Goal: Transaction & Acquisition: Purchase product/service

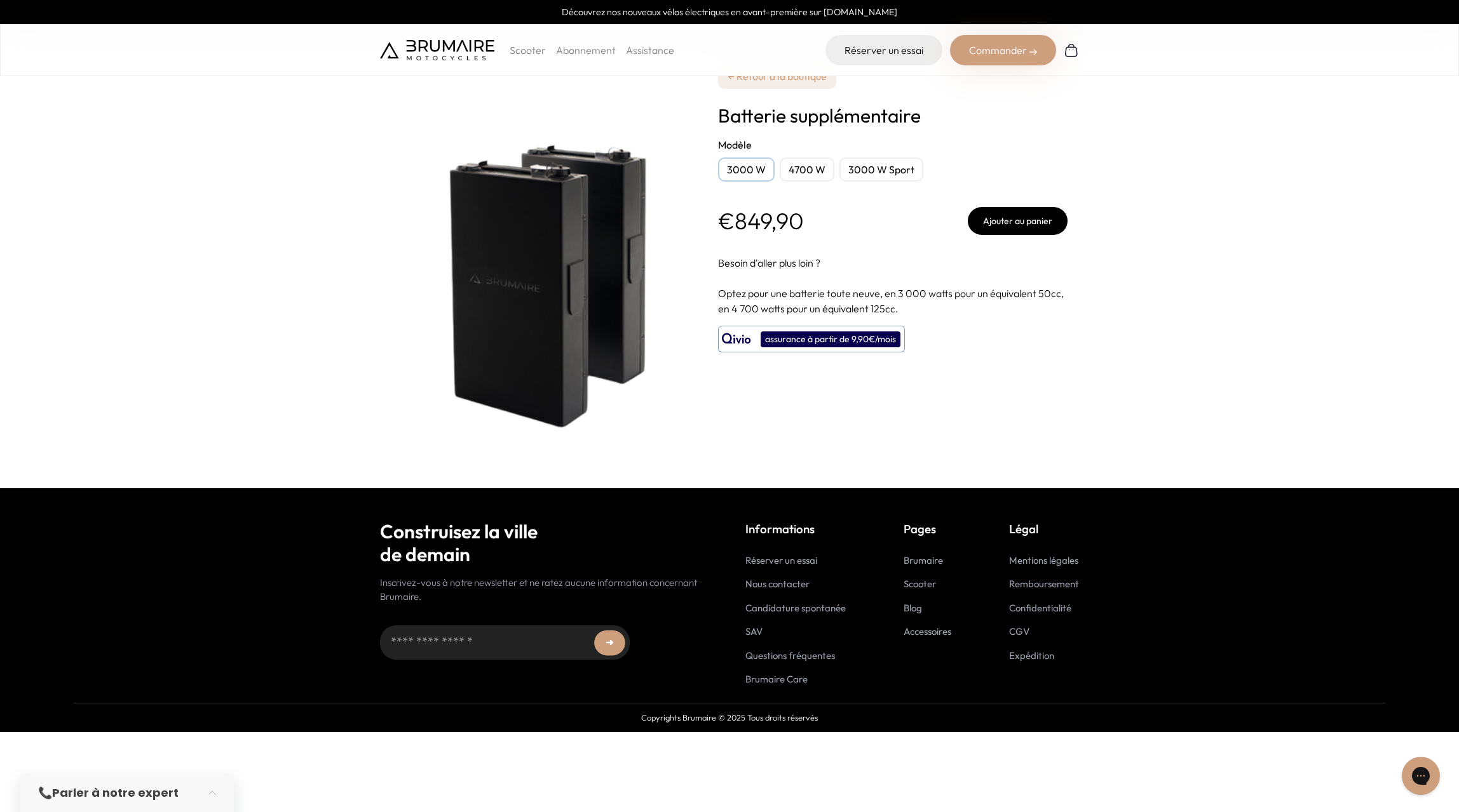
click at [737, 166] on div "3000 W" at bounding box center [746, 169] width 56 height 24
click at [805, 171] on div "4700 W" at bounding box center [808, 169] width 55 height 24
click at [873, 169] on div "3000 W Sport" at bounding box center [881, 169] width 84 height 24
click at [809, 172] on div "4700 W" at bounding box center [808, 169] width 55 height 24
click at [744, 173] on div "3000 W" at bounding box center [746, 169] width 56 height 24
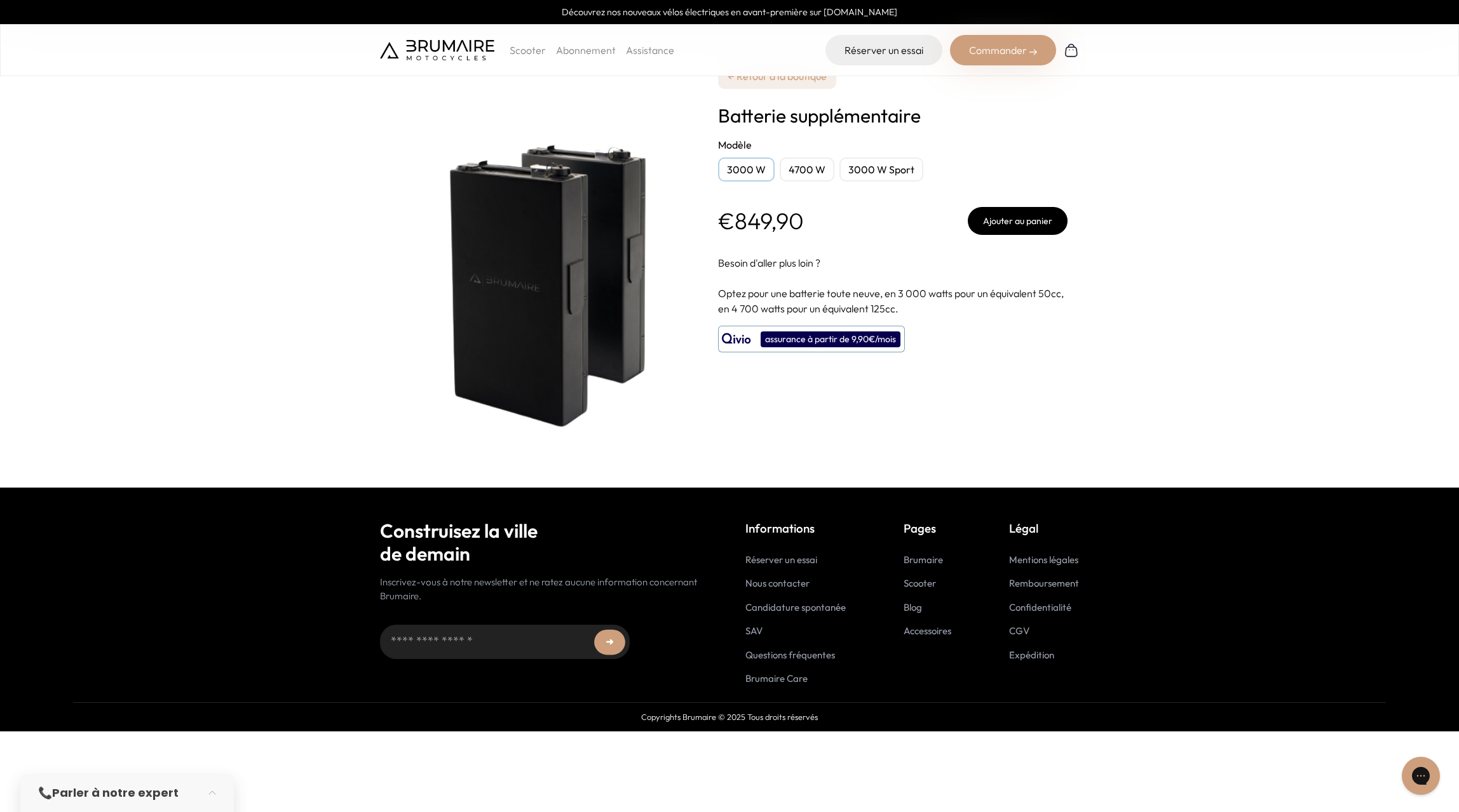
click at [812, 177] on div "4700 W" at bounding box center [808, 169] width 55 height 24
click at [887, 172] on div "3000 W Sport" at bounding box center [881, 169] width 84 height 24
click at [740, 168] on div "3000 W" at bounding box center [746, 169] width 56 height 24
click at [1017, 218] on button "Ajouter au panier" at bounding box center [1017, 221] width 100 height 28
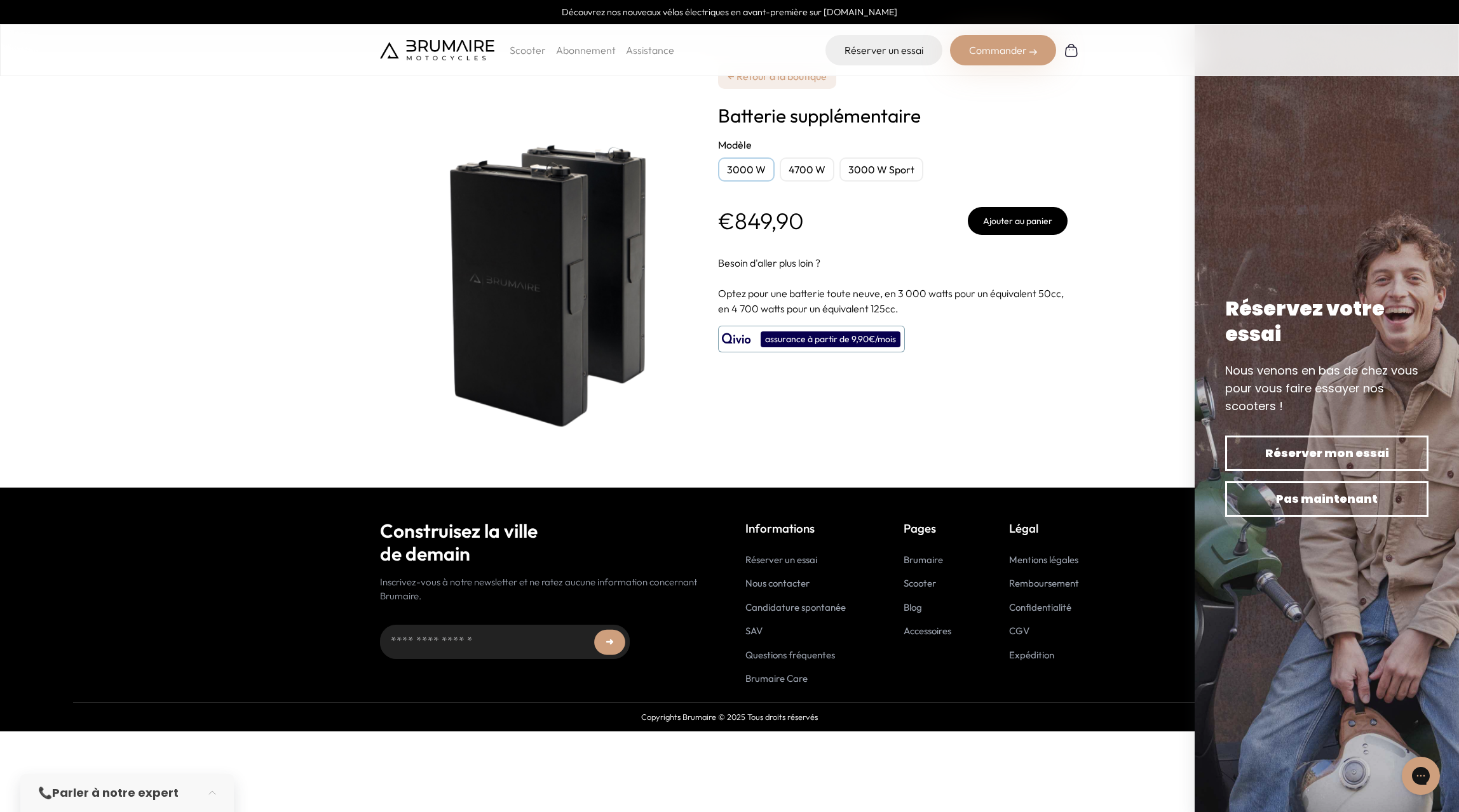
click at [738, 225] on p "€849,90" at bounding box center [760, 221] width 85 height 26
drag, startPoint x: 734, startPoint y: 221, endPoint x: 844, endPoint y: 218, distance: 110.0
click at [844, 218] on div "€849,90 Ajouter au panier" at bounding box center [892, 221] width 349 height 28
click at [872, 212] on div "€849,90 Ajouter au panier" at bounding box center [892, 221] width 349 height 28
click at [795, 167] on div "4700 W" at bounding box center [808, 169] width 55 height 24
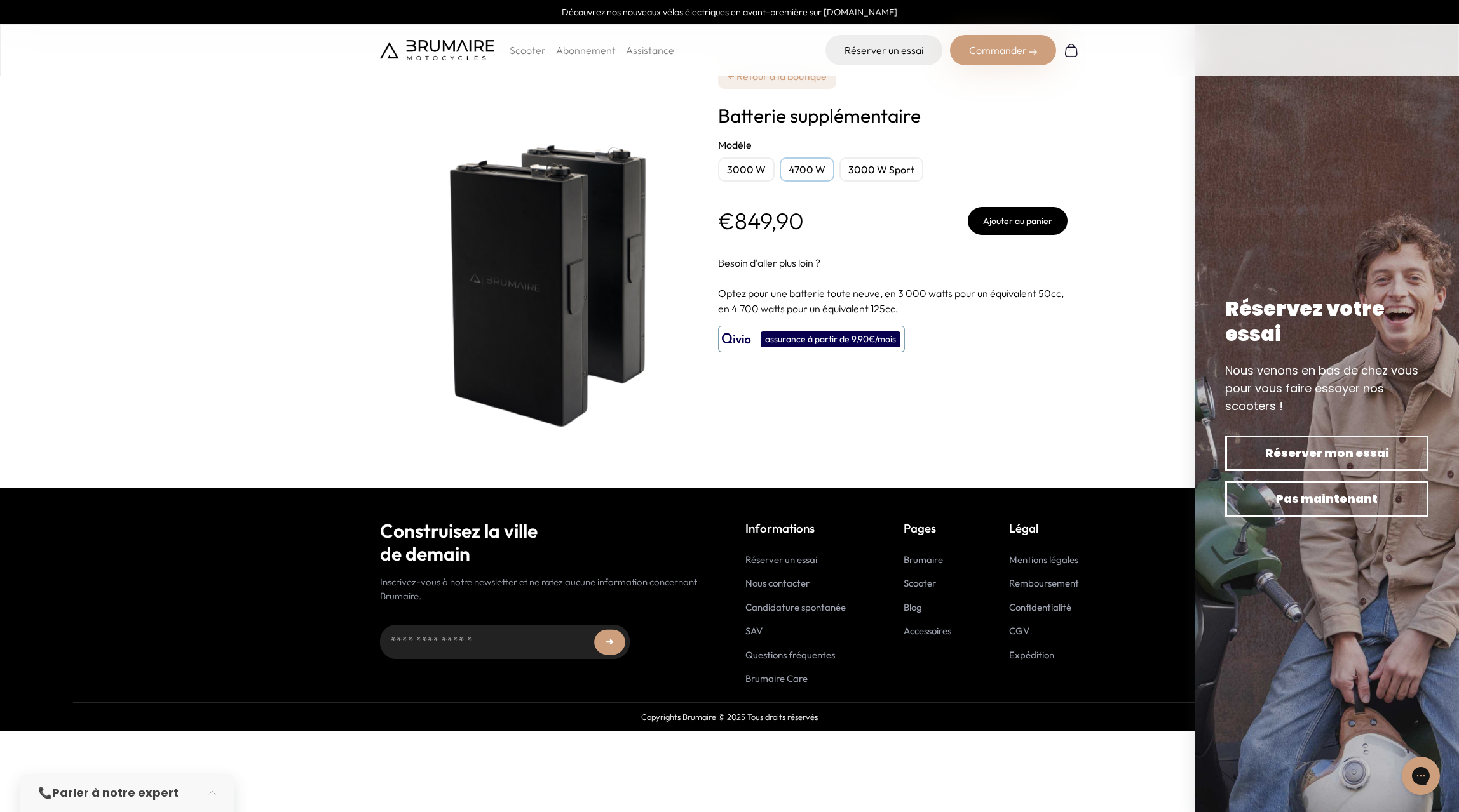
click at [867, 176] on div "3000 W Sport" at bounding box center [881, 169] width 84 height 24
click at [747, 174] on div "3000 W" at bounding box center [746, 169] width 56 height 24
click at [1026, 215] on button "Ajouter au panier" at bounding box center [1017, 221] width 100 height 28
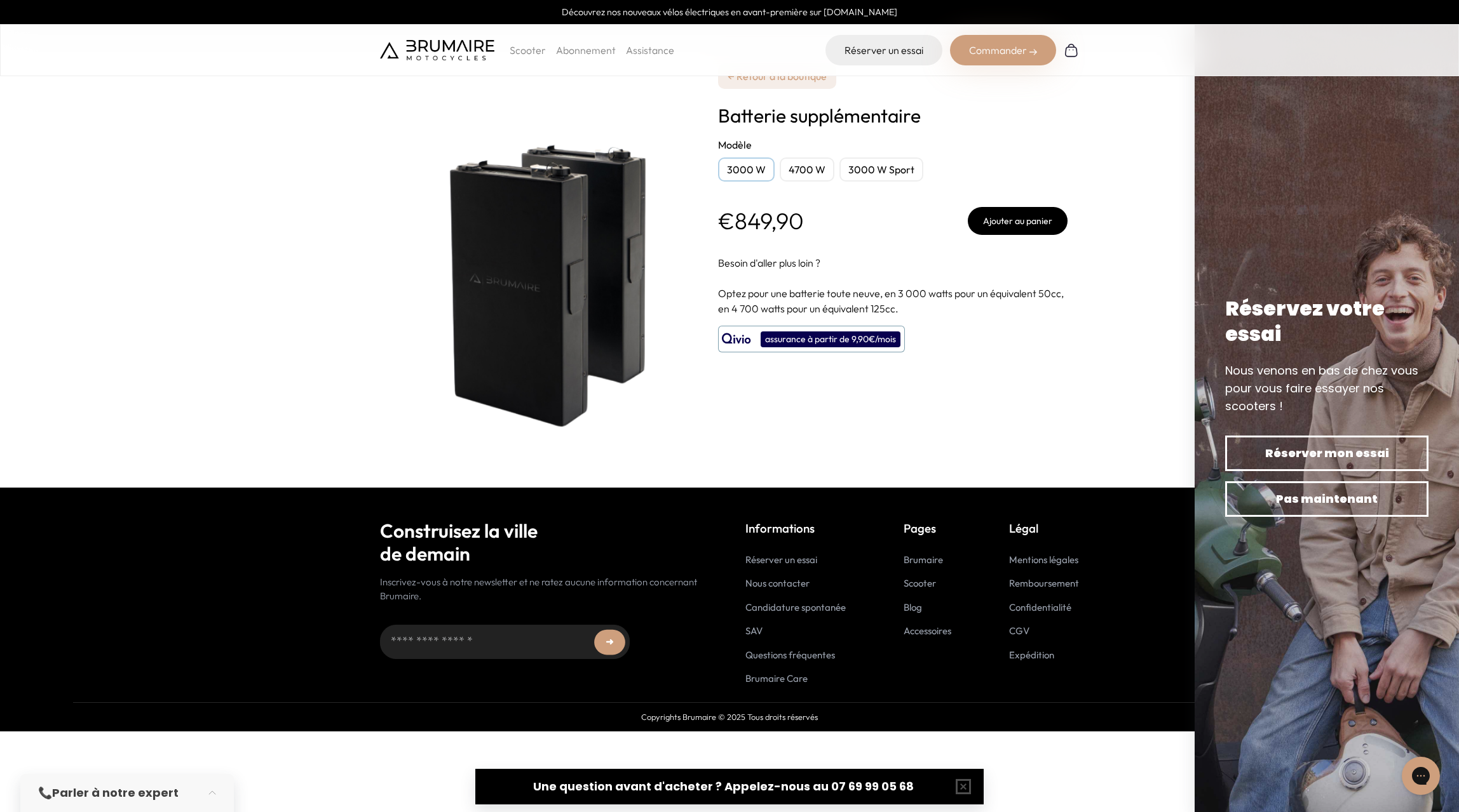
click at [804, 173] on div "4700 W" at bounding box center [808, 169] width 55 height 24
click at [1027, 222] on button "Ajouter au panier" at bounding box center [1017, 221] width 100 height 28
click at [897, 165] on div "3000 W Sport" at bounding box center [881, 169] width 84 height 24
click at [1020, 221] on button "Ajouter au panier" at bounding box center [1017, 221] width 100 height 28
click at [737, 165] on div "3000 W" at bounding box center [746, 169] width 56 height 24
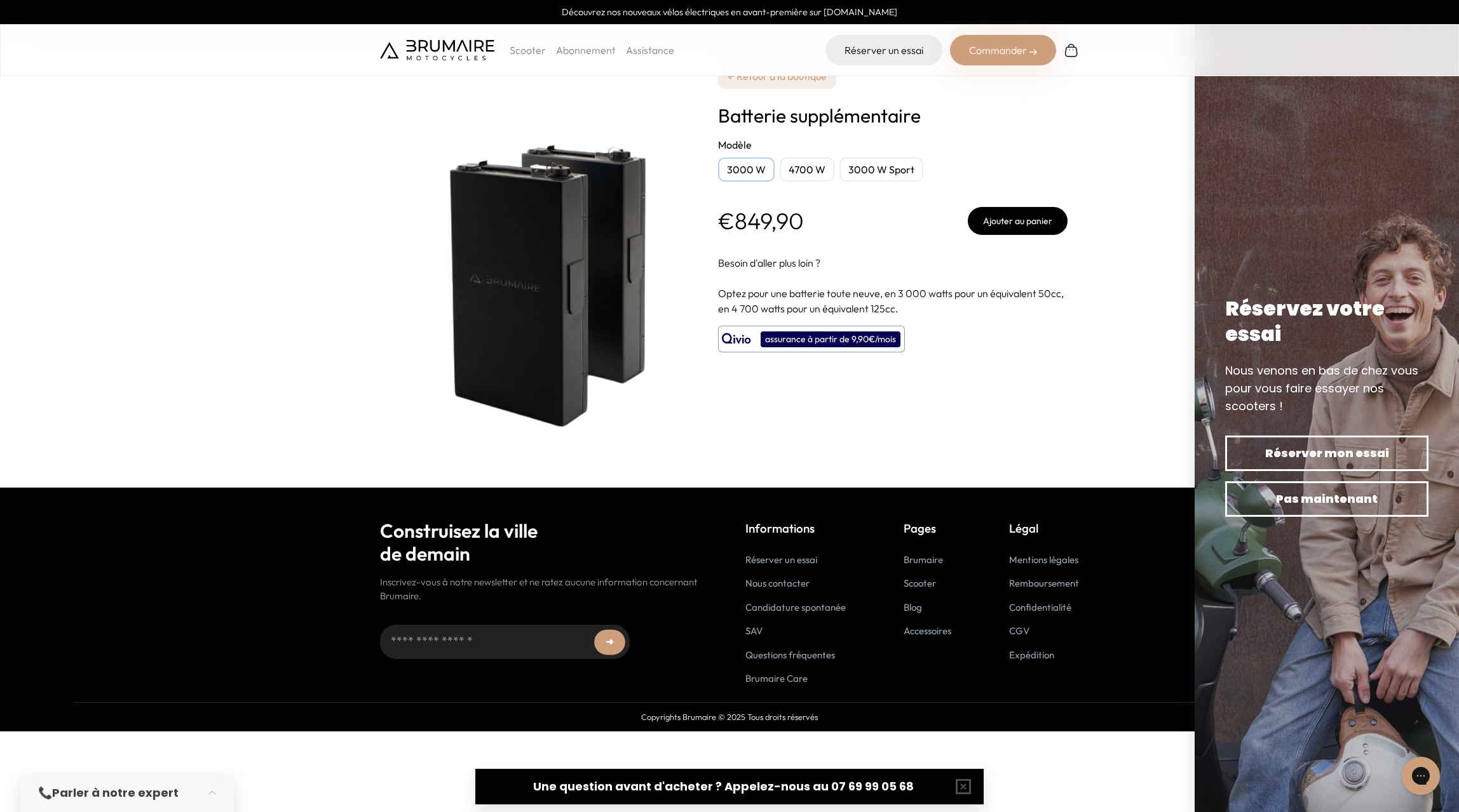
click at [1035, 222] on button "Ajouter au panier" at bounding box center [1017, 221] width 100 height 28
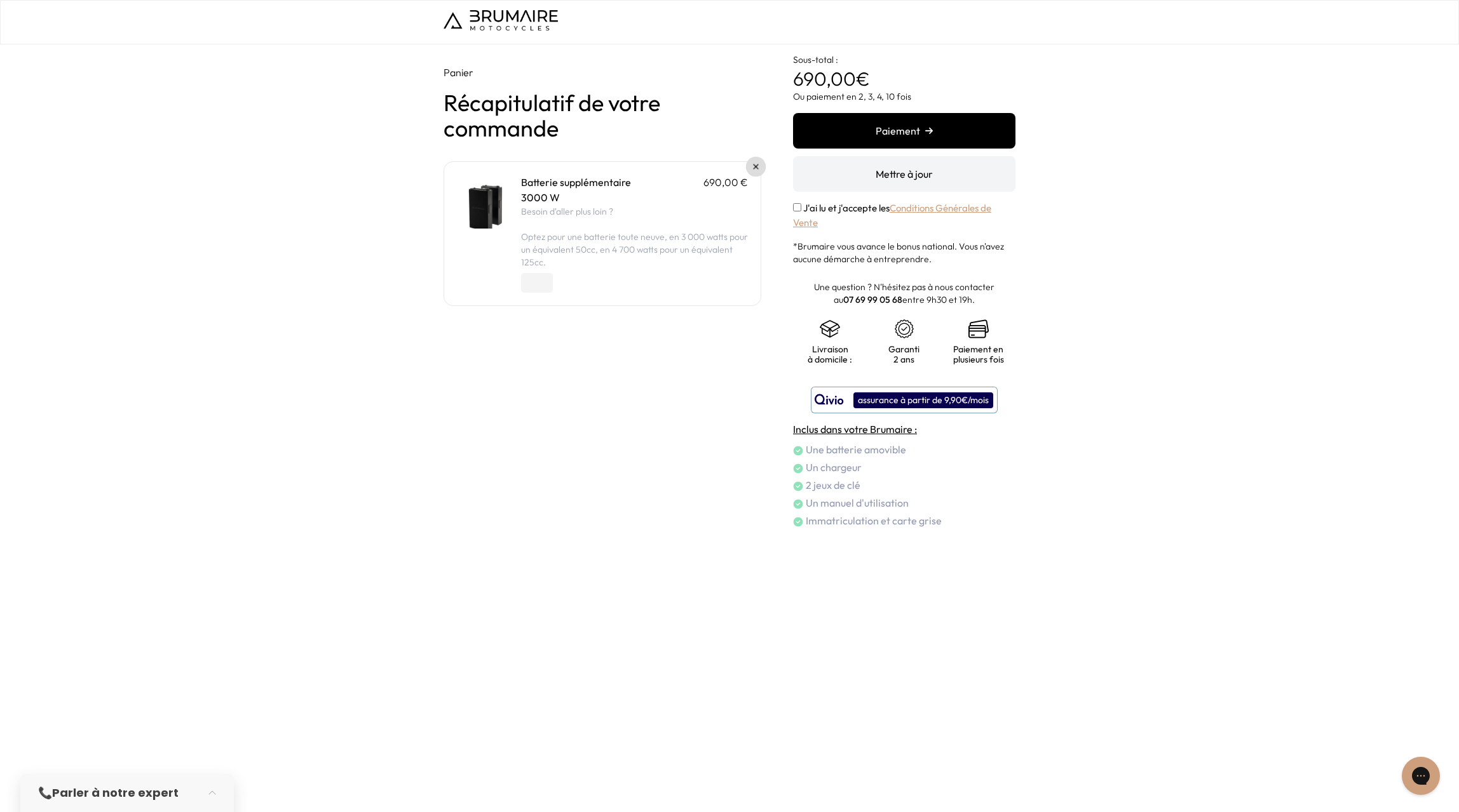
click at [754, 169] on img at bounding box center [756, 167] width 5 height 5
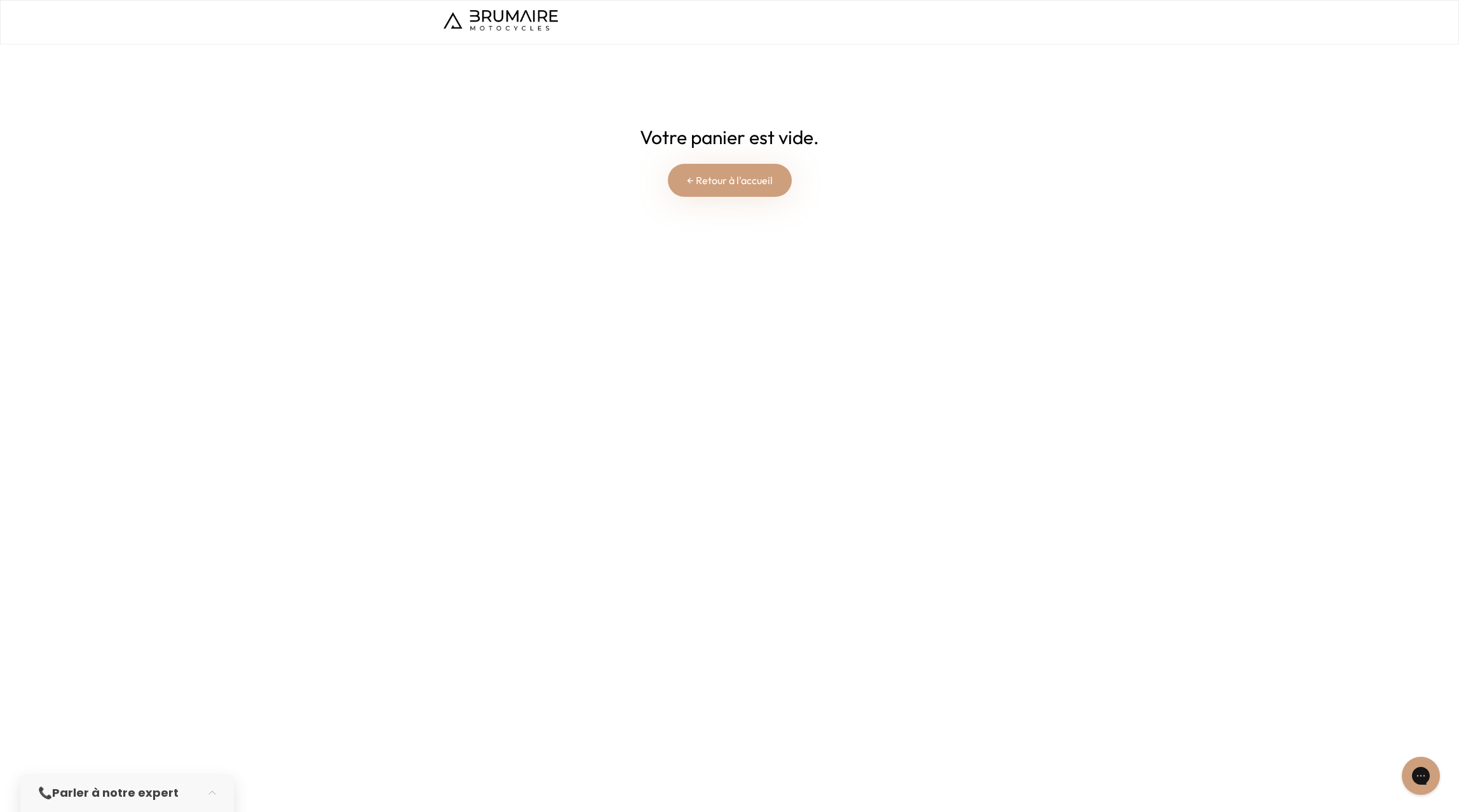
click at [730, 182] on link "← Retour à l'accueil" at bounding box center [730, 181] width 124 height 33
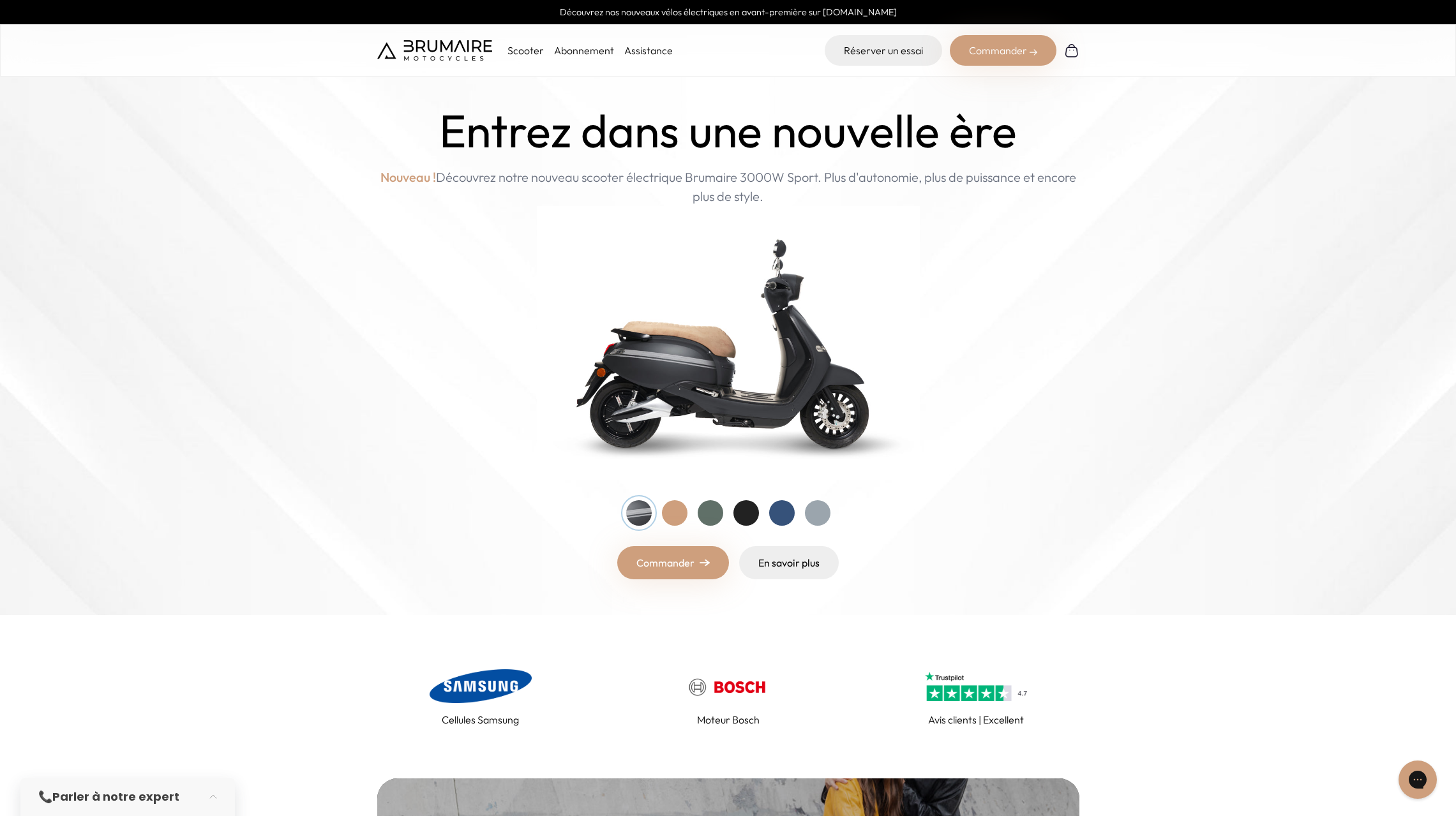
click at [743, 509] on div at bounding box center [746, 513] width 26 height 26
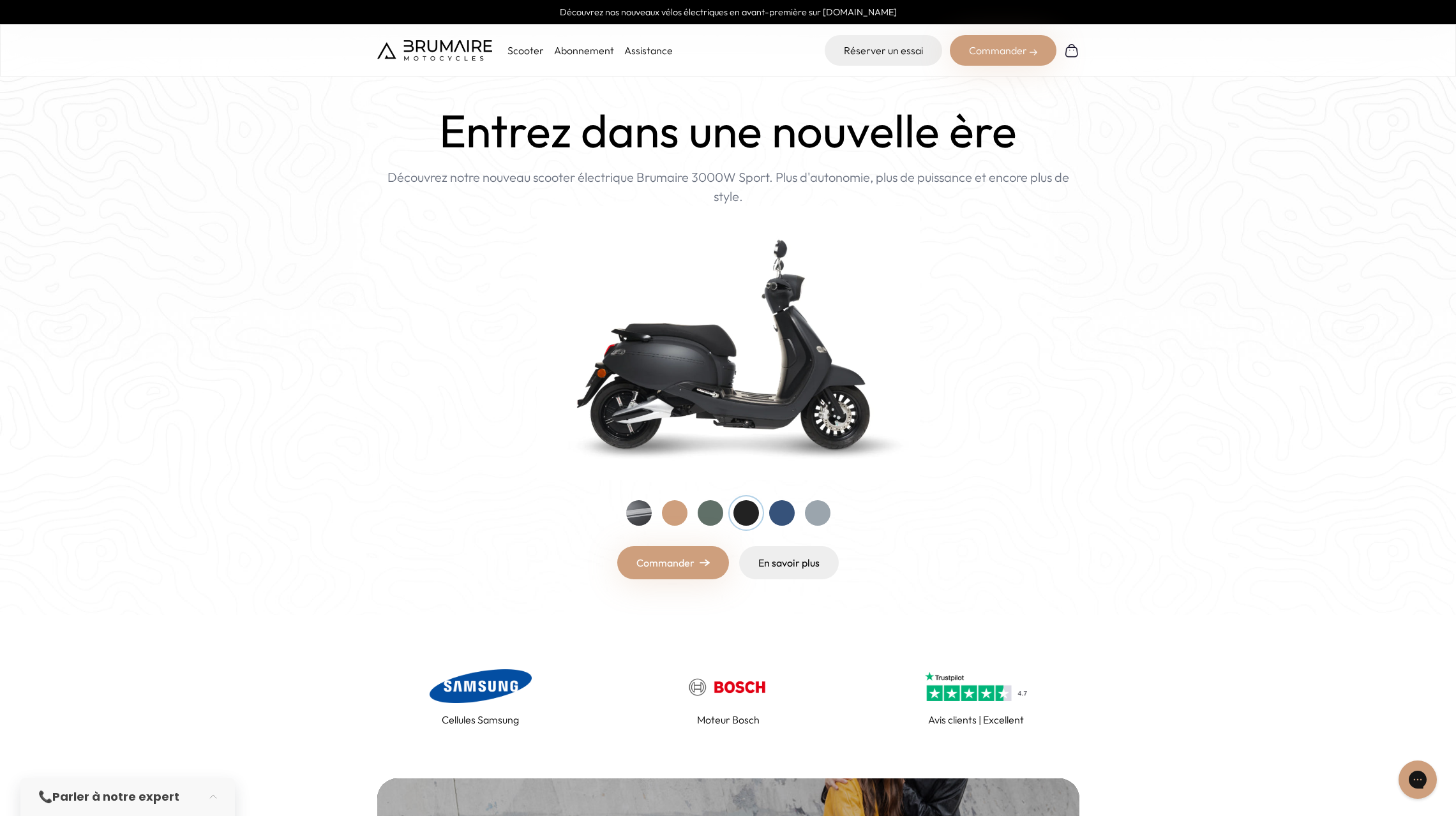
click at [772, 513] on div at bounding box center [782, 513] width 26 height 26
click at [805, 513] on div at bounding box center [818, 513] width 26 height 26
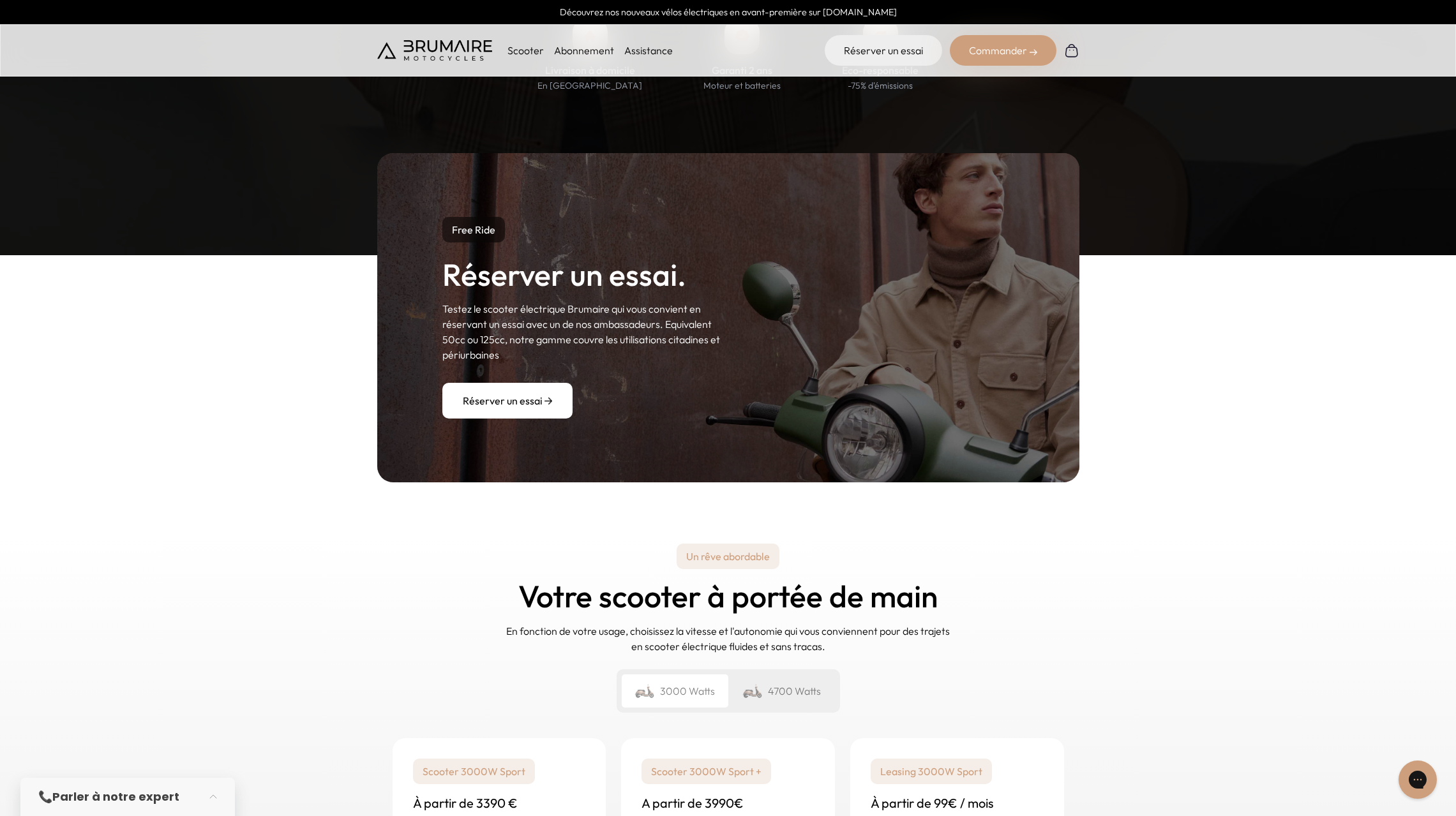
scroll to position [1724, 0]
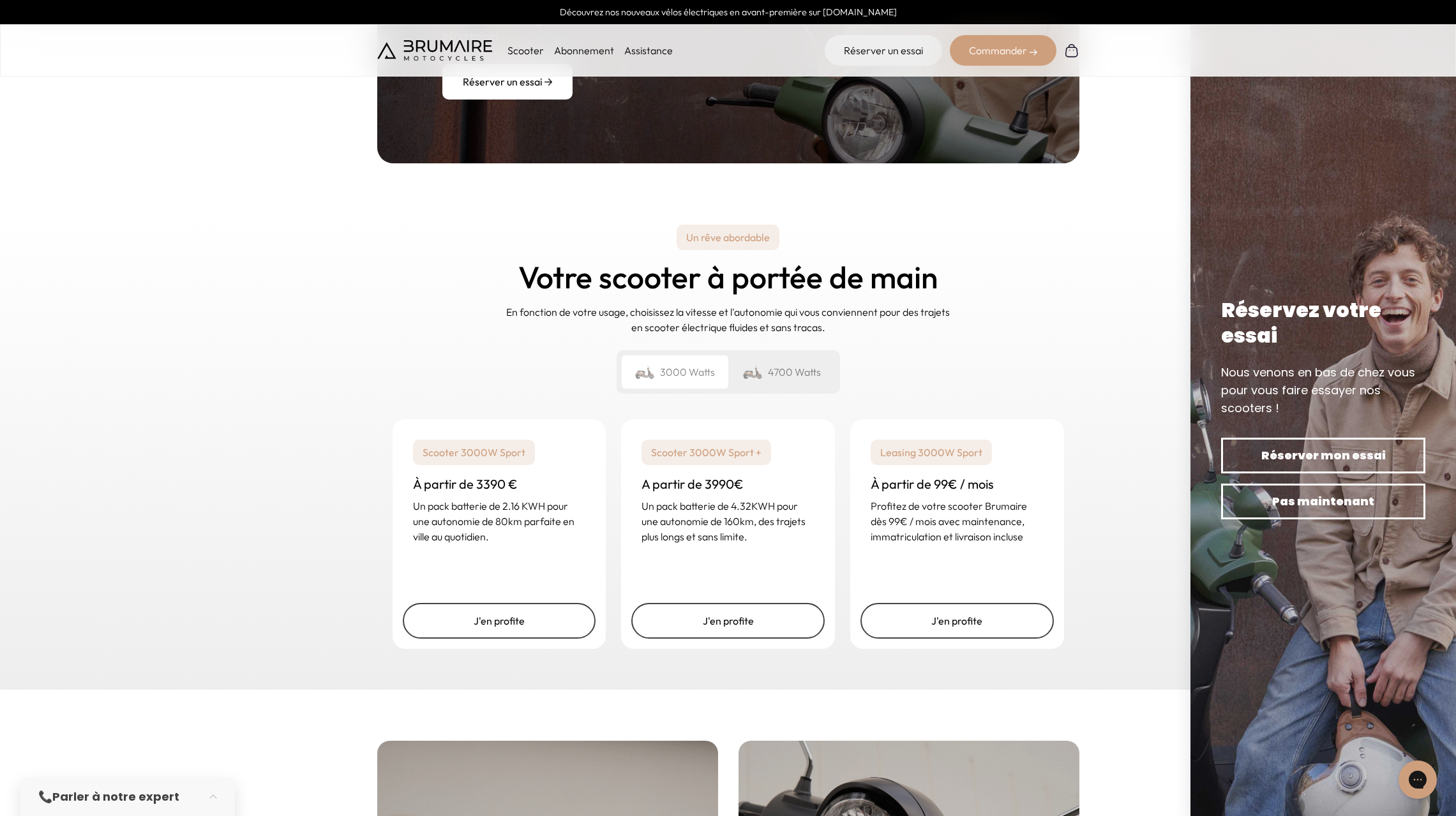
click at [781, 363] on div "4700 Watts" at bounding box center [782, 373] width 107 height 33
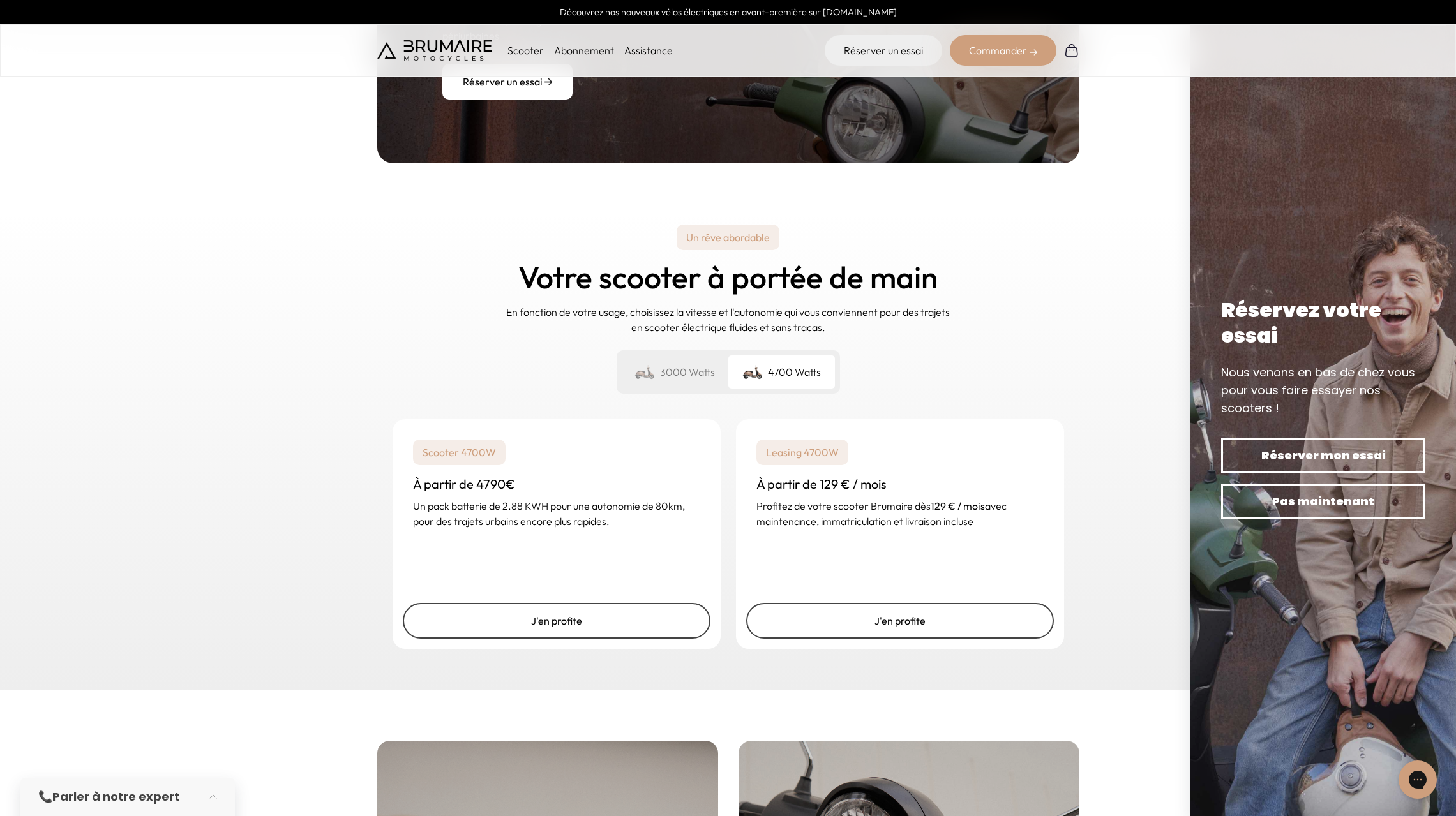
click at [673, 356] on div "3000 Watts" at bounding box center [675, 373] width 107 height 33
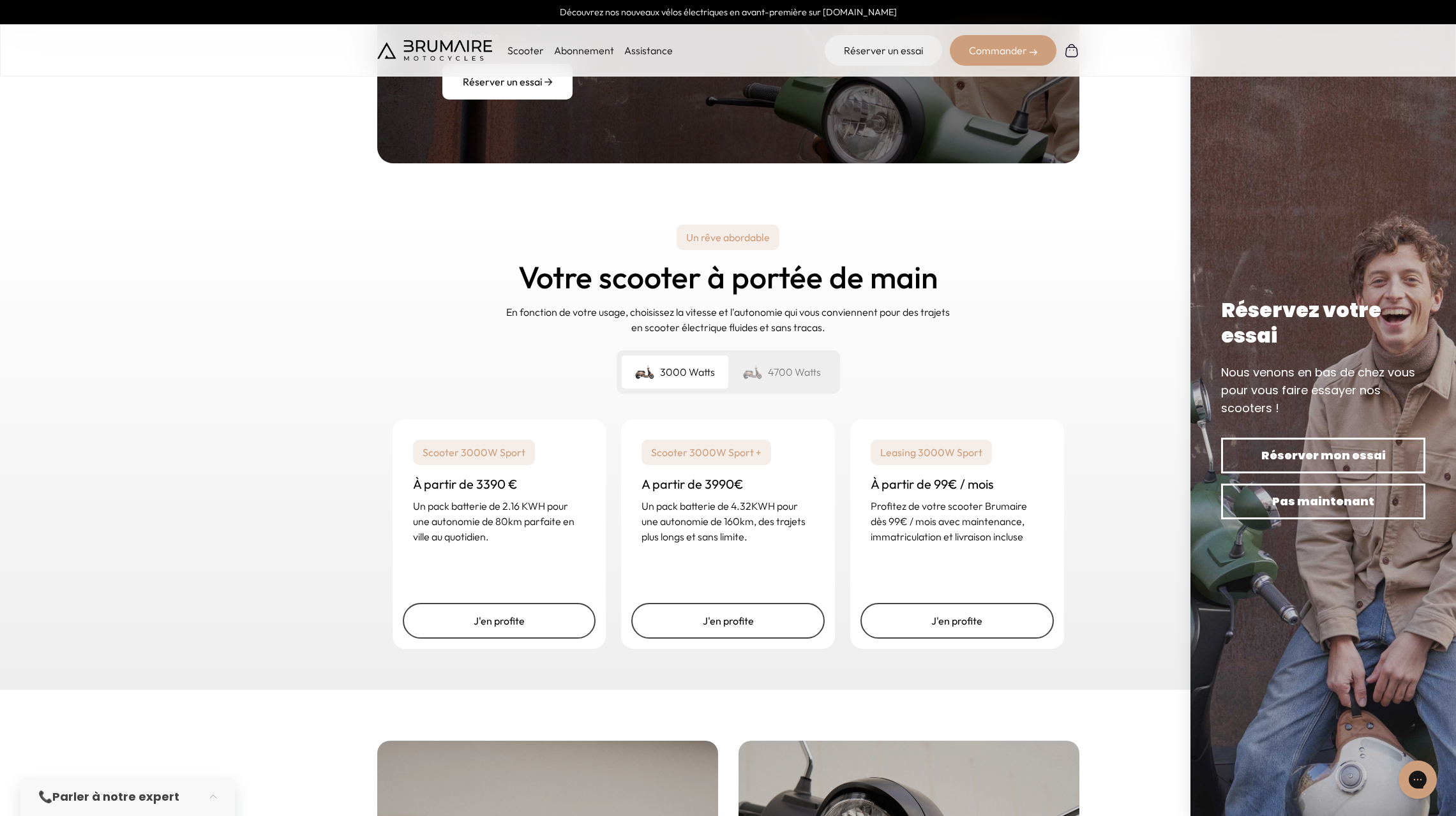
click at [778, 356] on div "4700 Watts" at bounding box center [782, 373] width 107 height 33
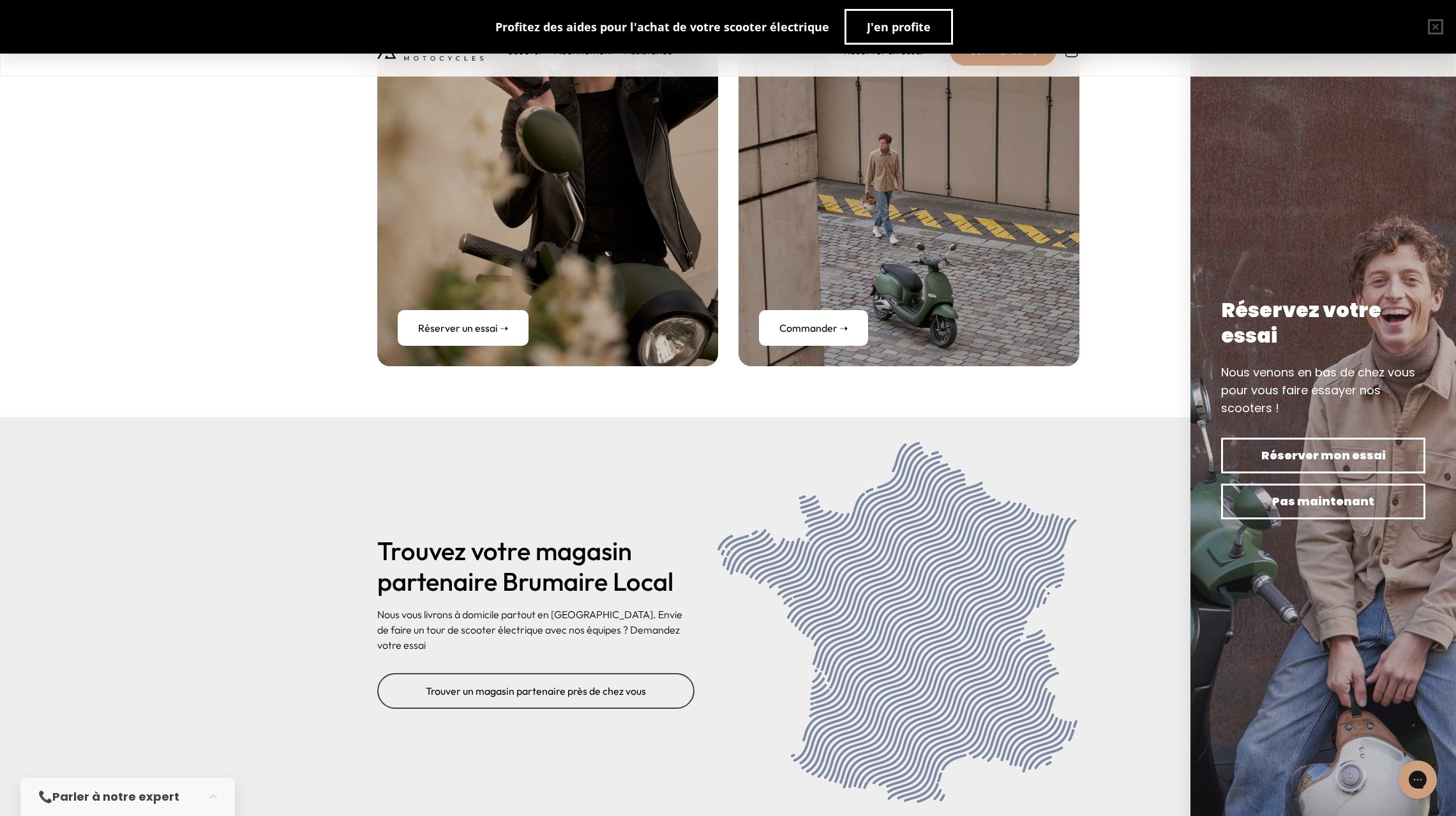
scroll to position [5024, 0]
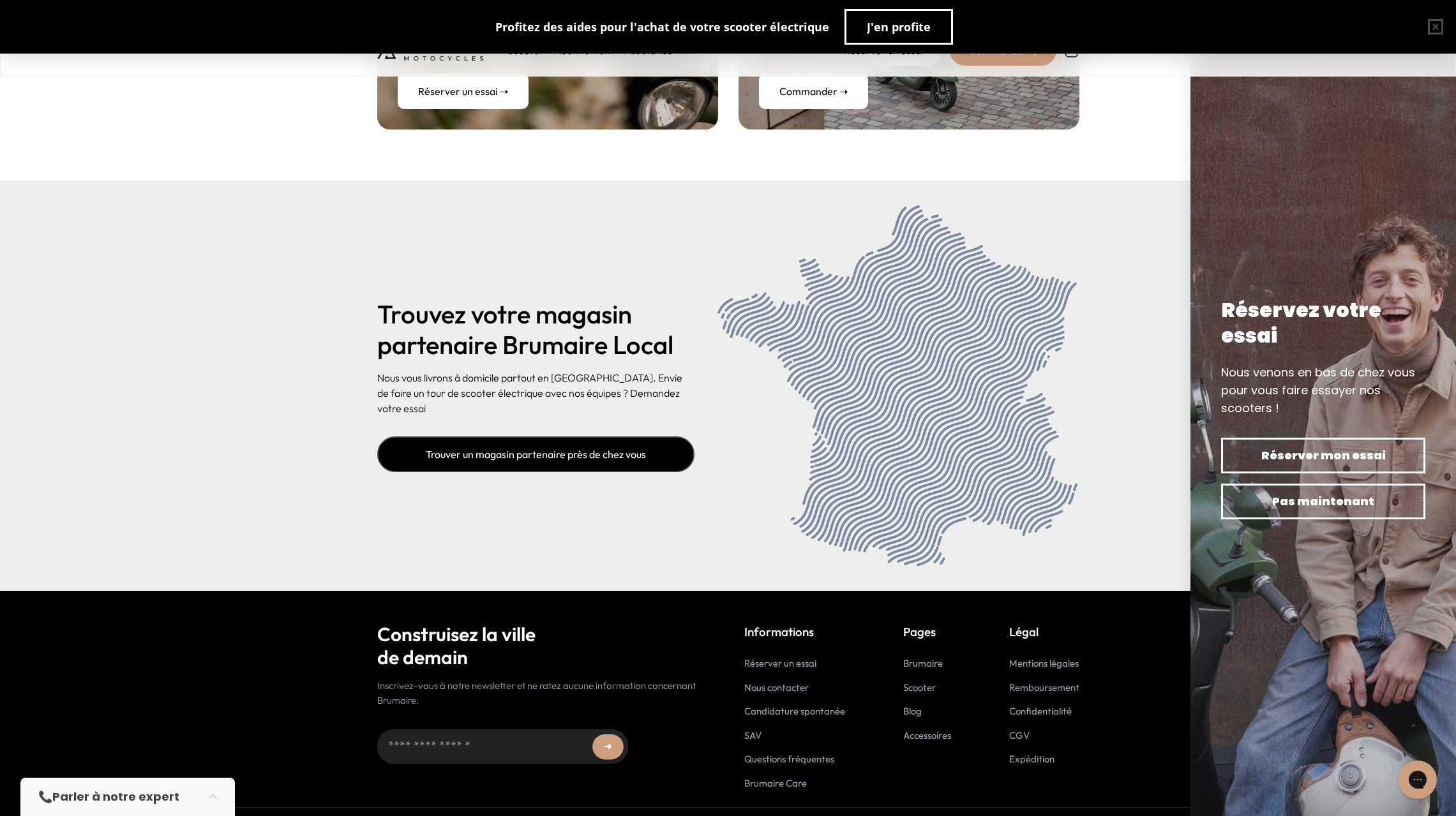
click at [612, 437] on link "Trouver un magasin partenaire près de chez vous" at bounding box center [536, 454] width 318 height 36
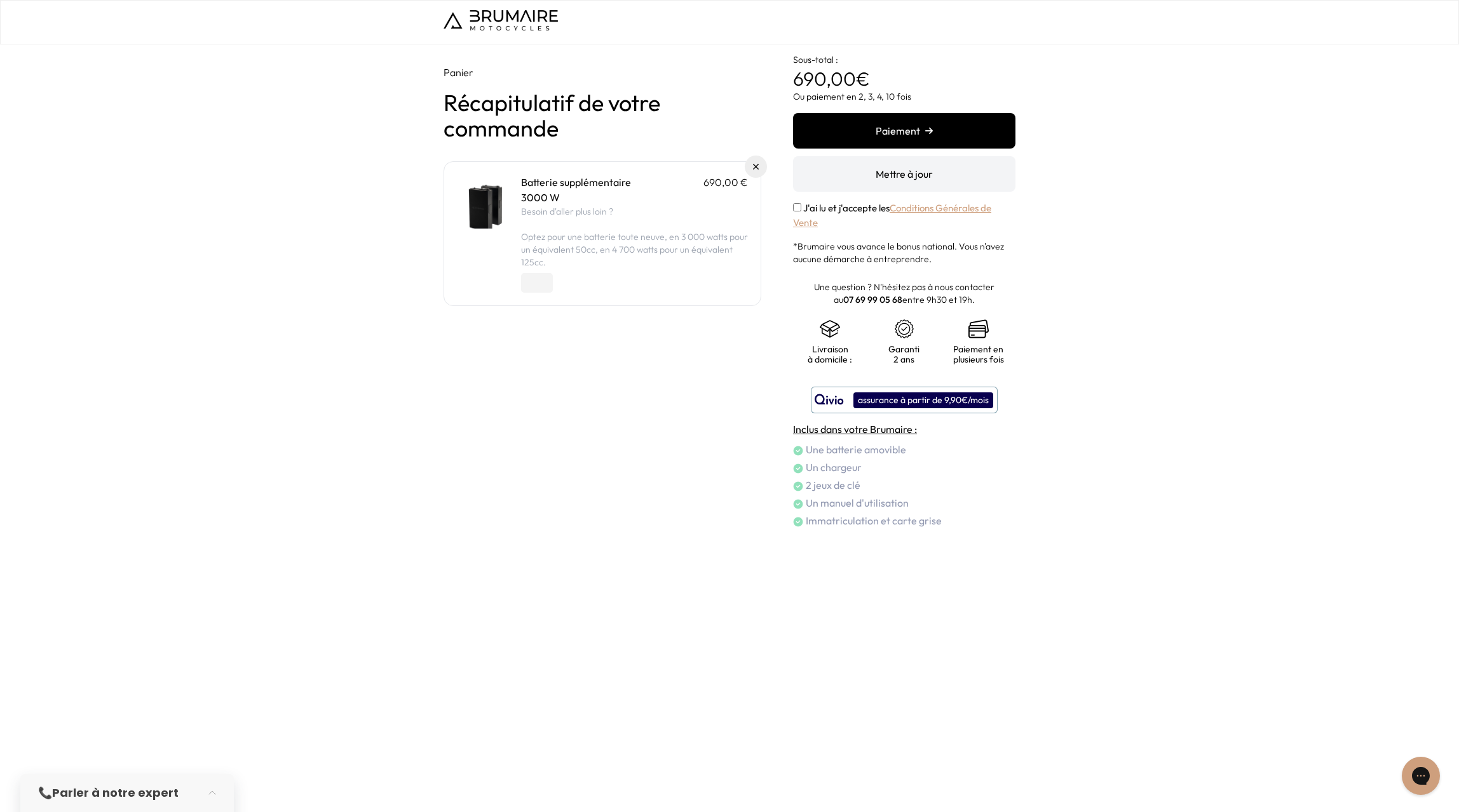
click at [931, 132] on img "submit" at bounding box center [929, 130] width 7 height 7
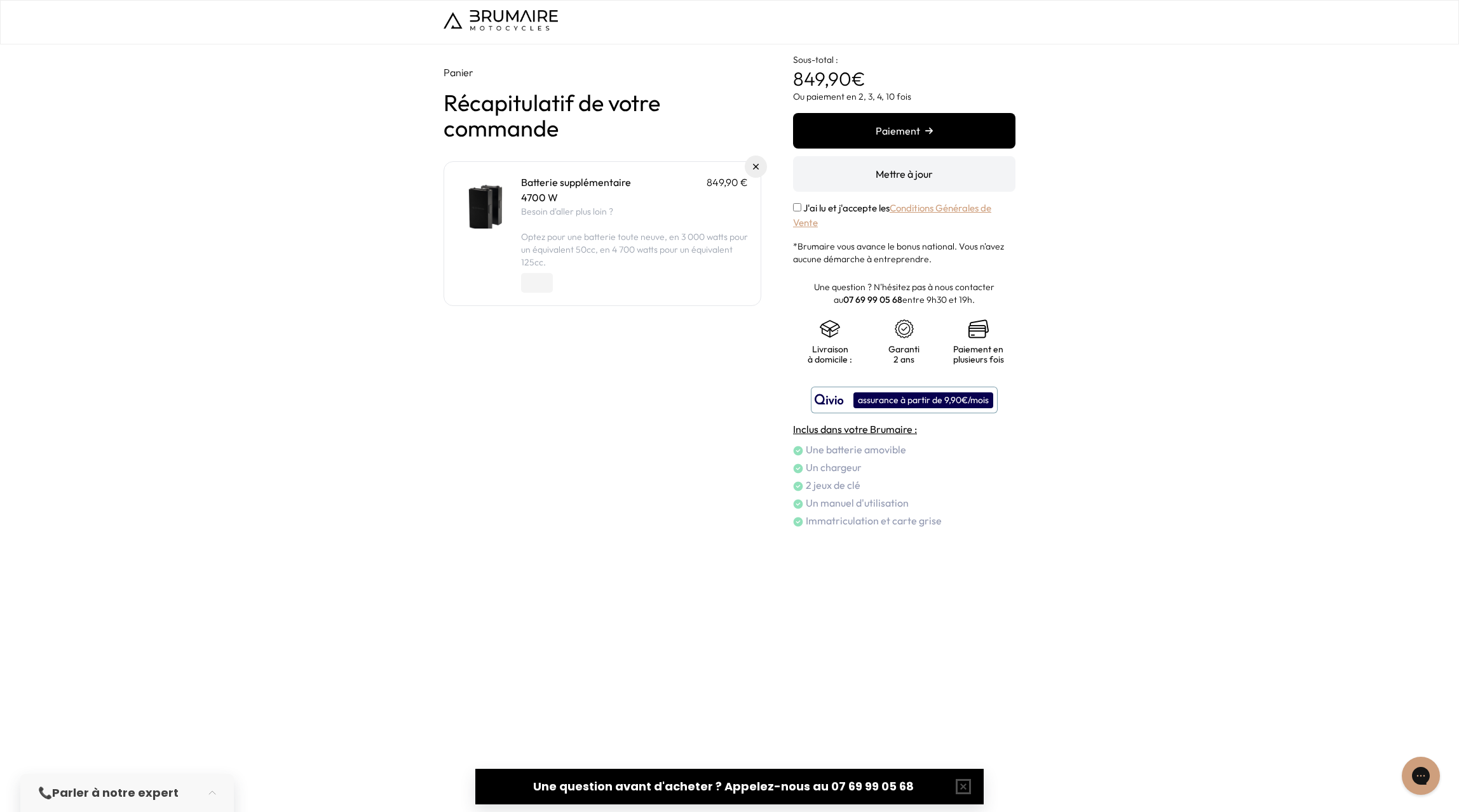
click at [486, 205] on img at bounding box center [484, 202] width 54 height 54
click at [913, 134] on button "Paiement" at bounding box center [905, 130] width 222 height 36
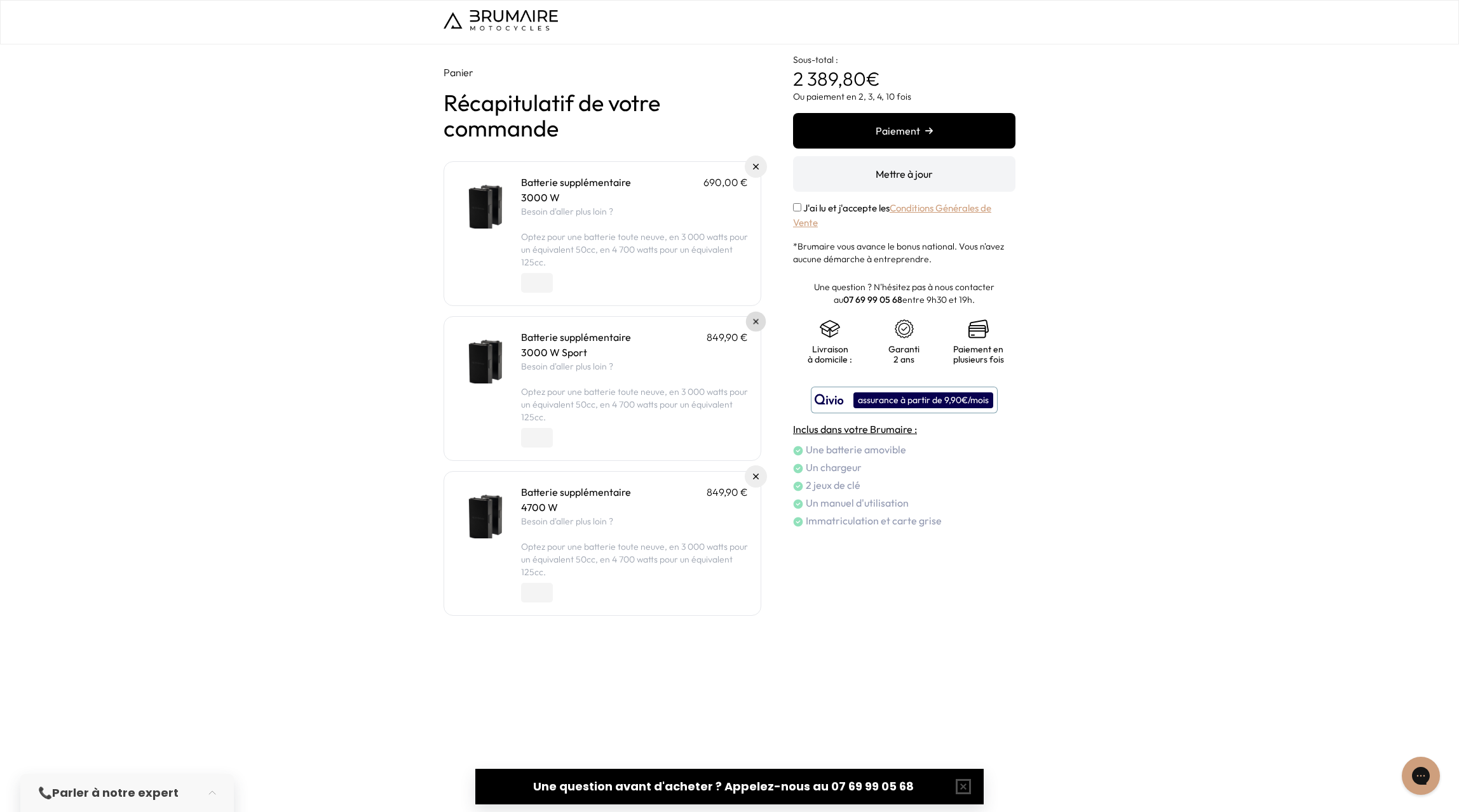
click at [751, 321] on link at bounding box center [756, 322] width 21 height 21
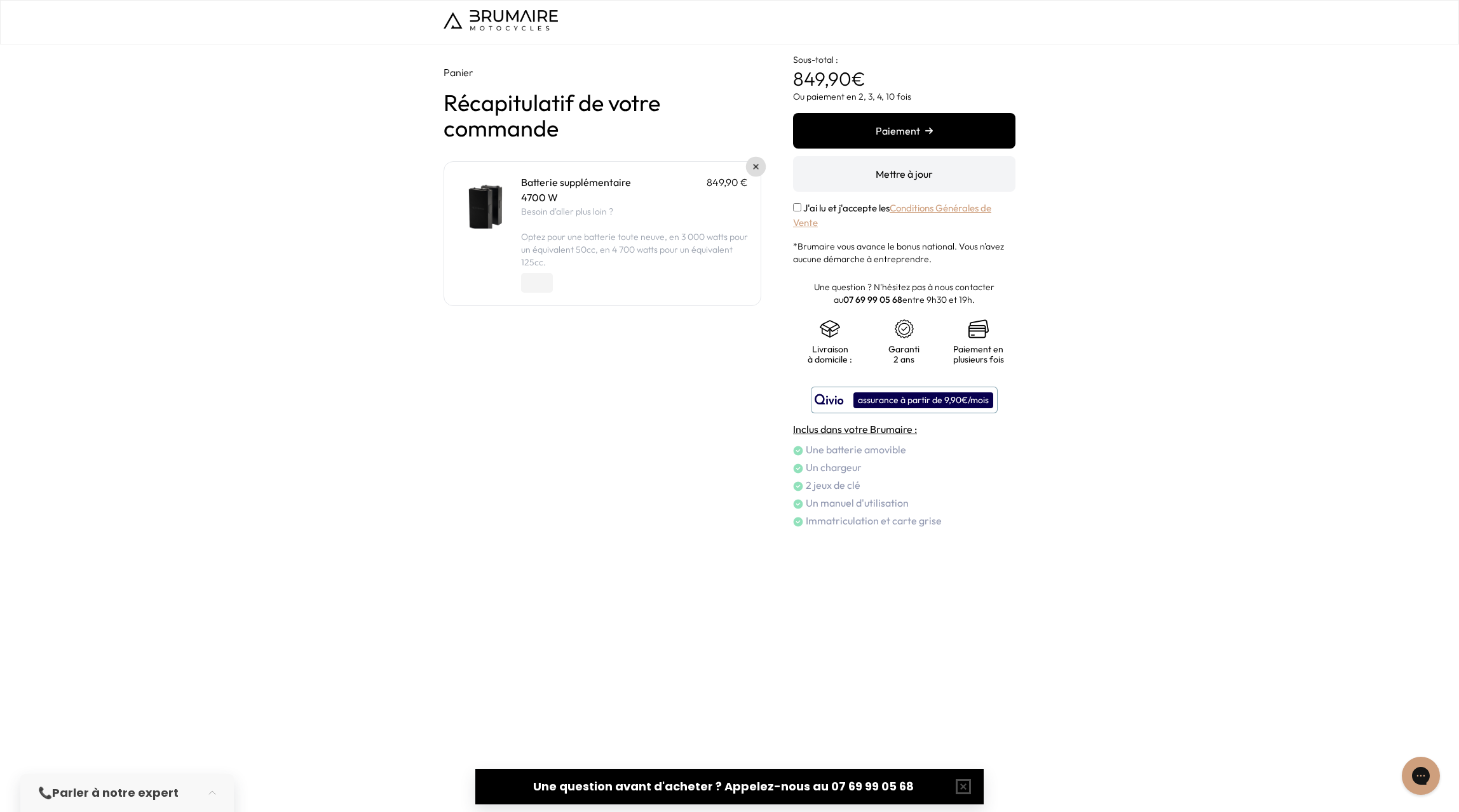
click at [757, 164] on img at bounding box center [756, 167] width 5 height 5
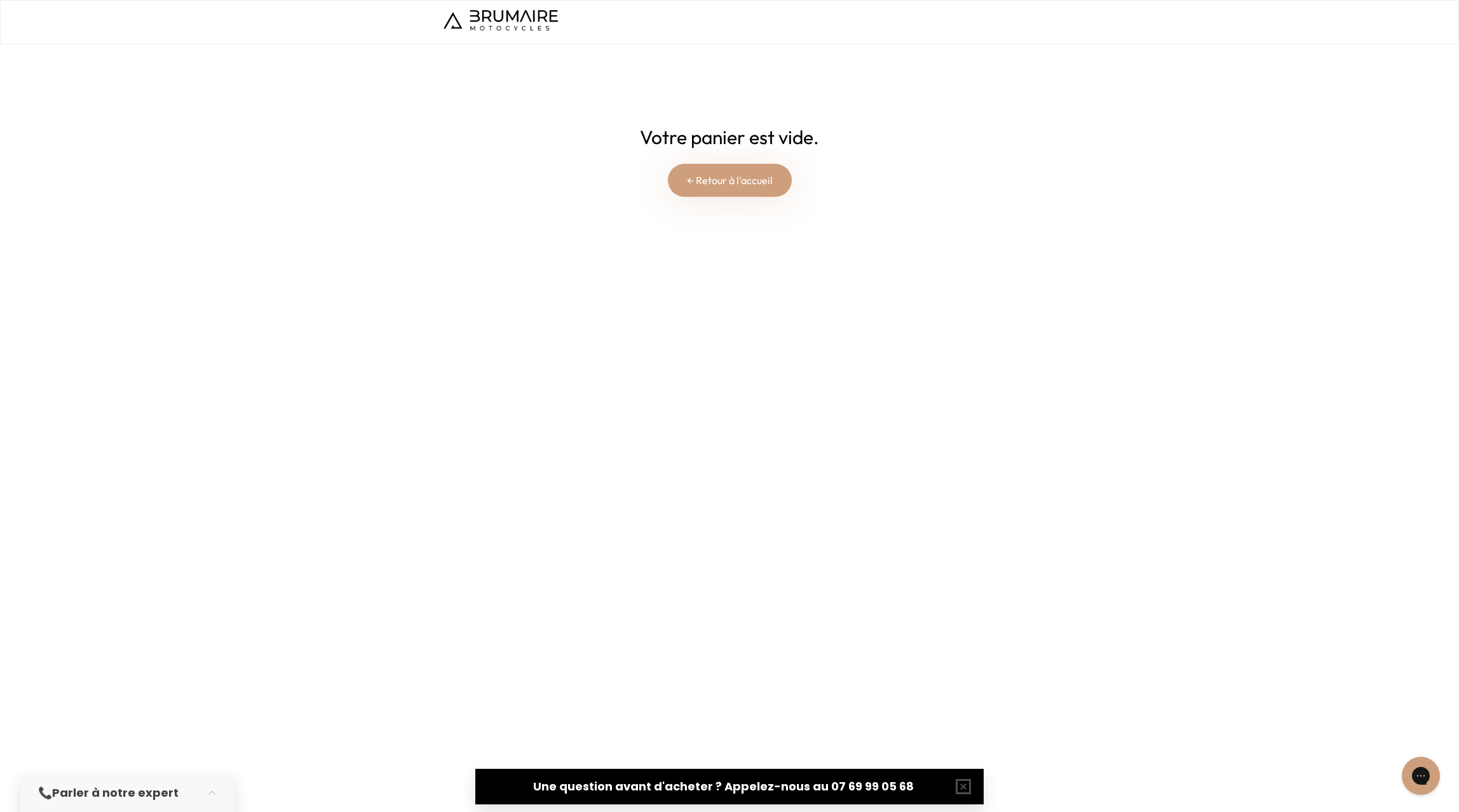
click at [745, 177] on link "← Retour à l'accueil" at bounding box center [730, 181] width 124 height 33
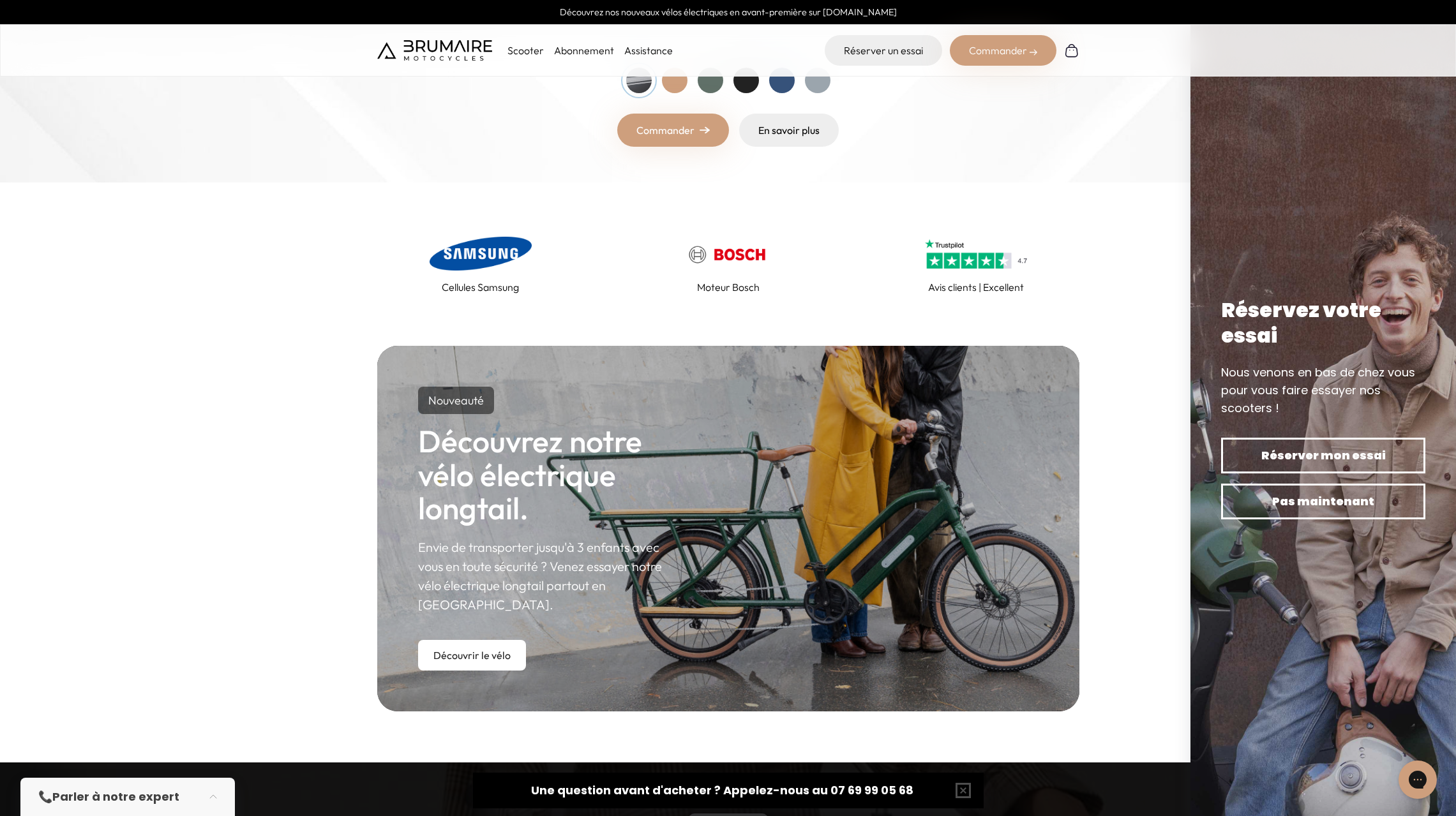
scroll to position [319, 0]
